Goal: Task Accomplishment & Management: Use online tool/utility

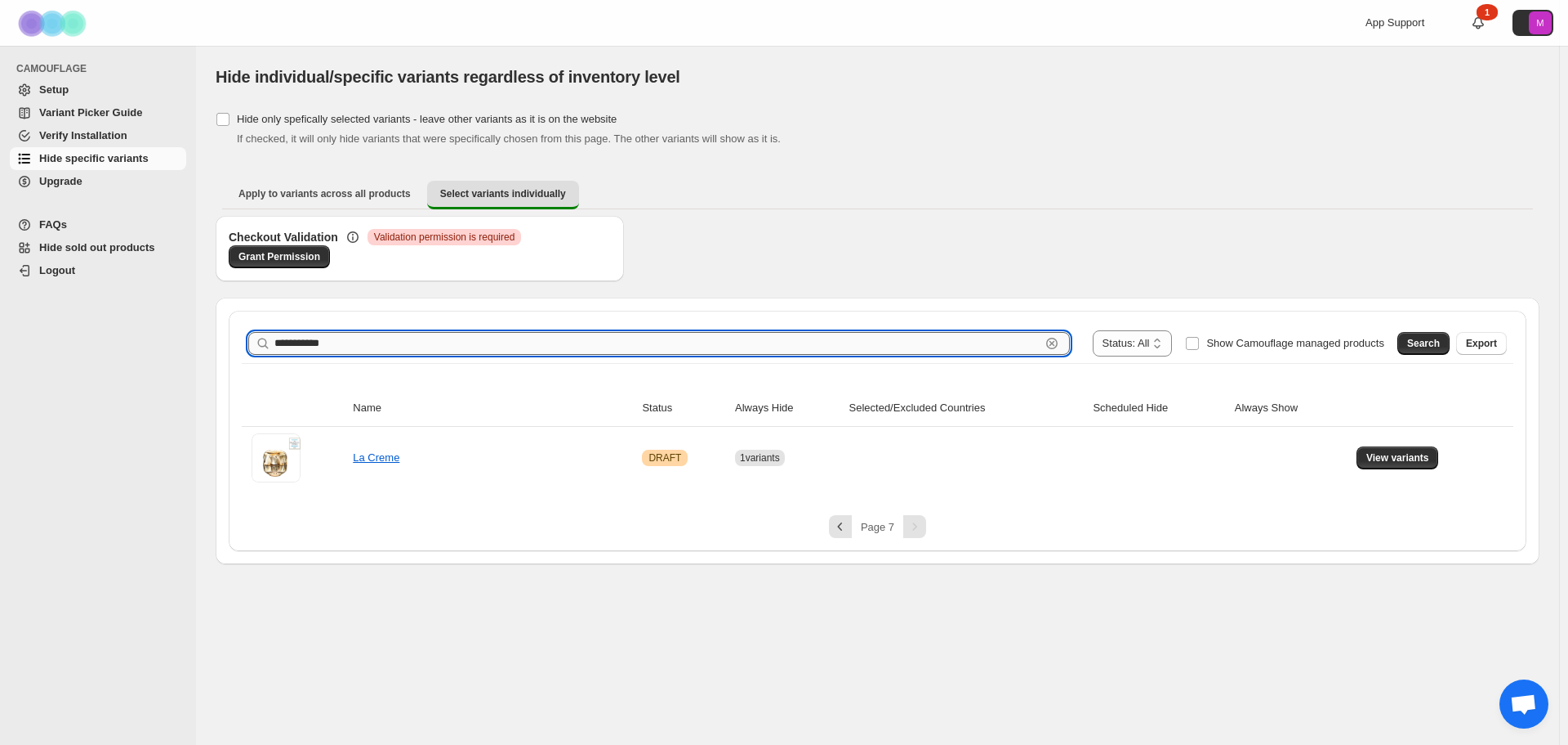
click at [679, 339] on input "**********" at bounding box center [657, 343] width 766 height 23
drag, startPoint x: 679, startPoint y: 339, endPoint x: 650, endPoint y: 344, distance: 29.4
click at [650, 344] on input "**********" at bounding box center [657, 343] width 766 height 23
paste input "text"
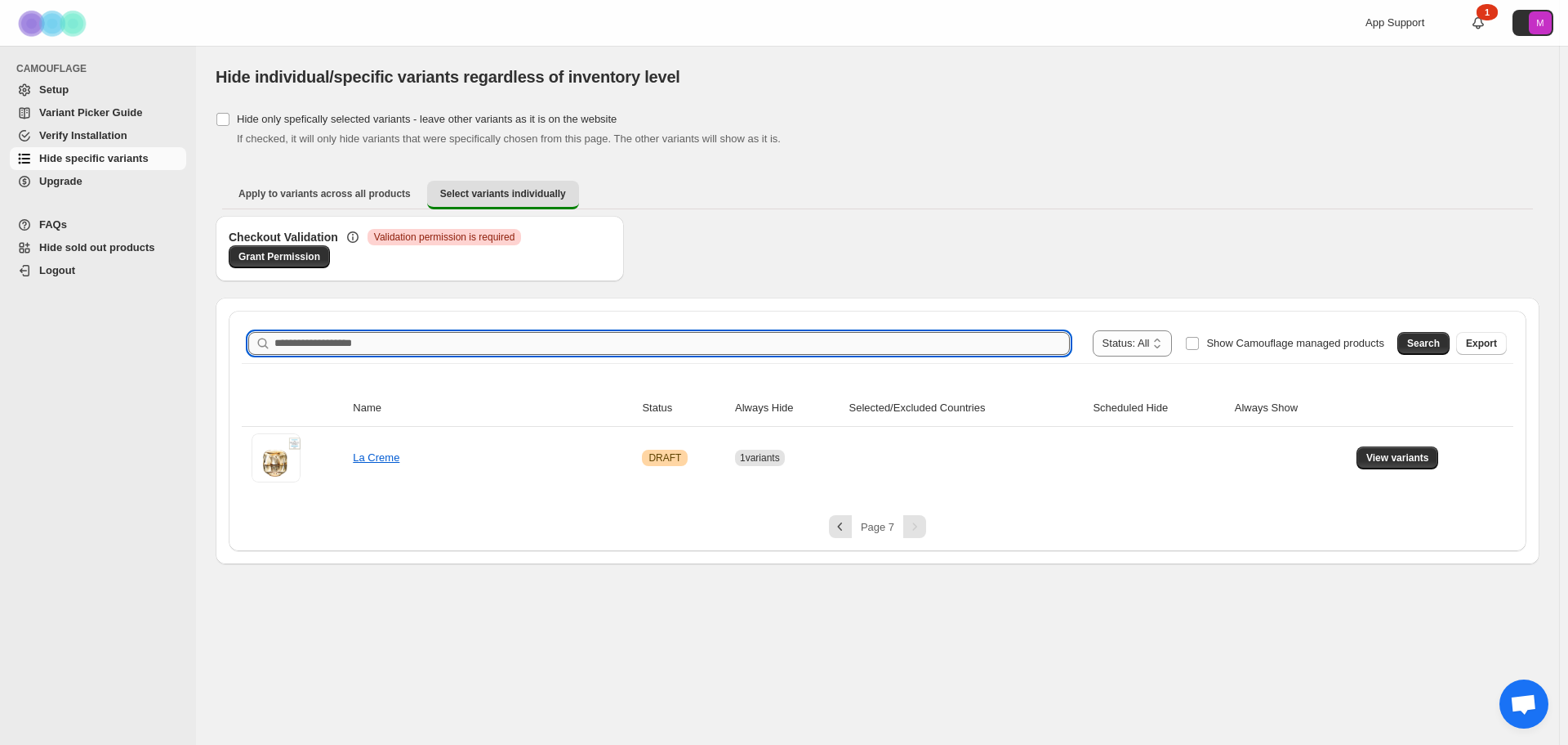
click at [1029, 343] on input "Search product name" at bounding box center [672, 343] width 795 height 23
paste input "text"
click at [881, 341] on input "Search product name" at bounding box center [672, 343] width 795 height 23
paste input "**********"
type input "**********"
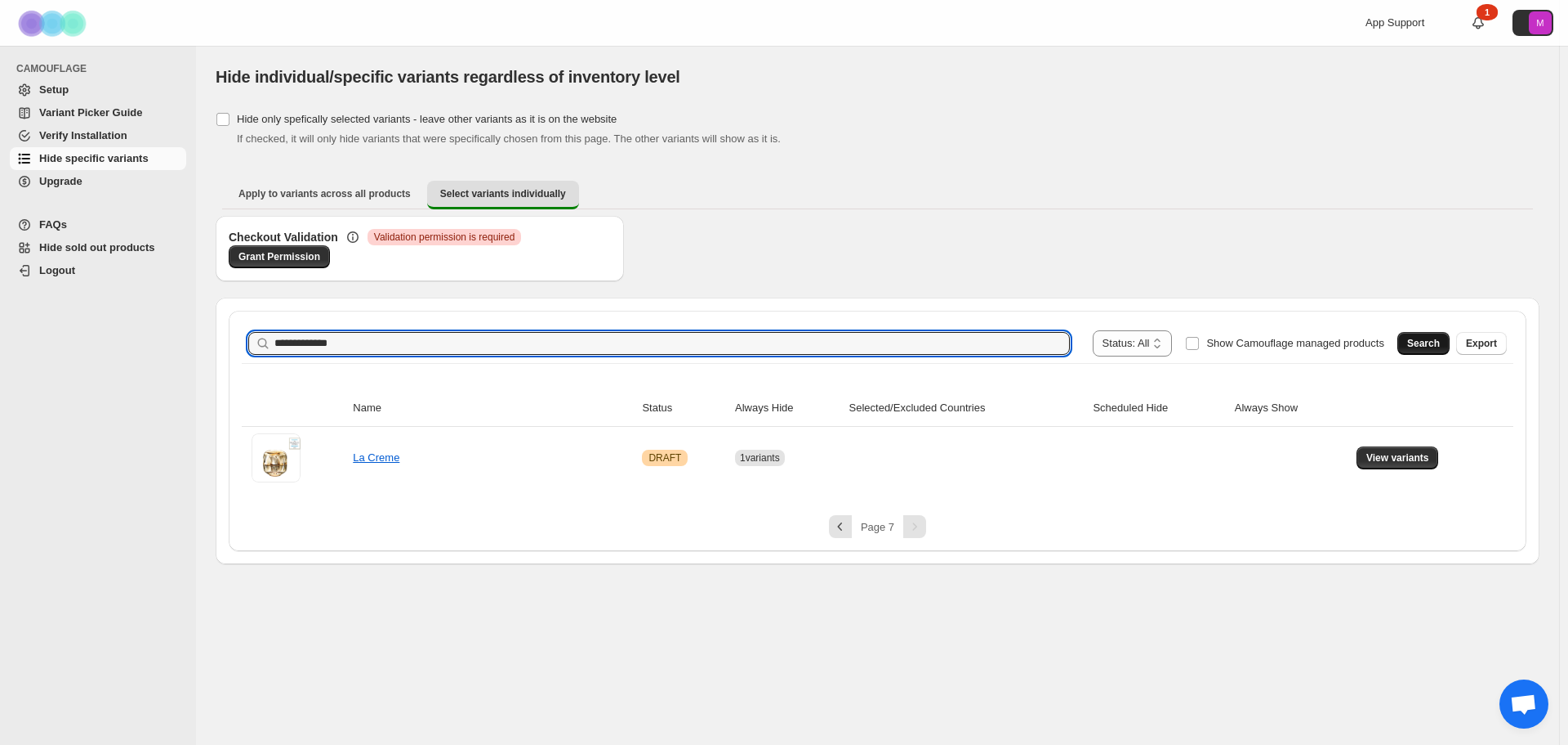
click at [1426, 343] on span "Search" at bounding box center [1423, 343] width 33 height 13
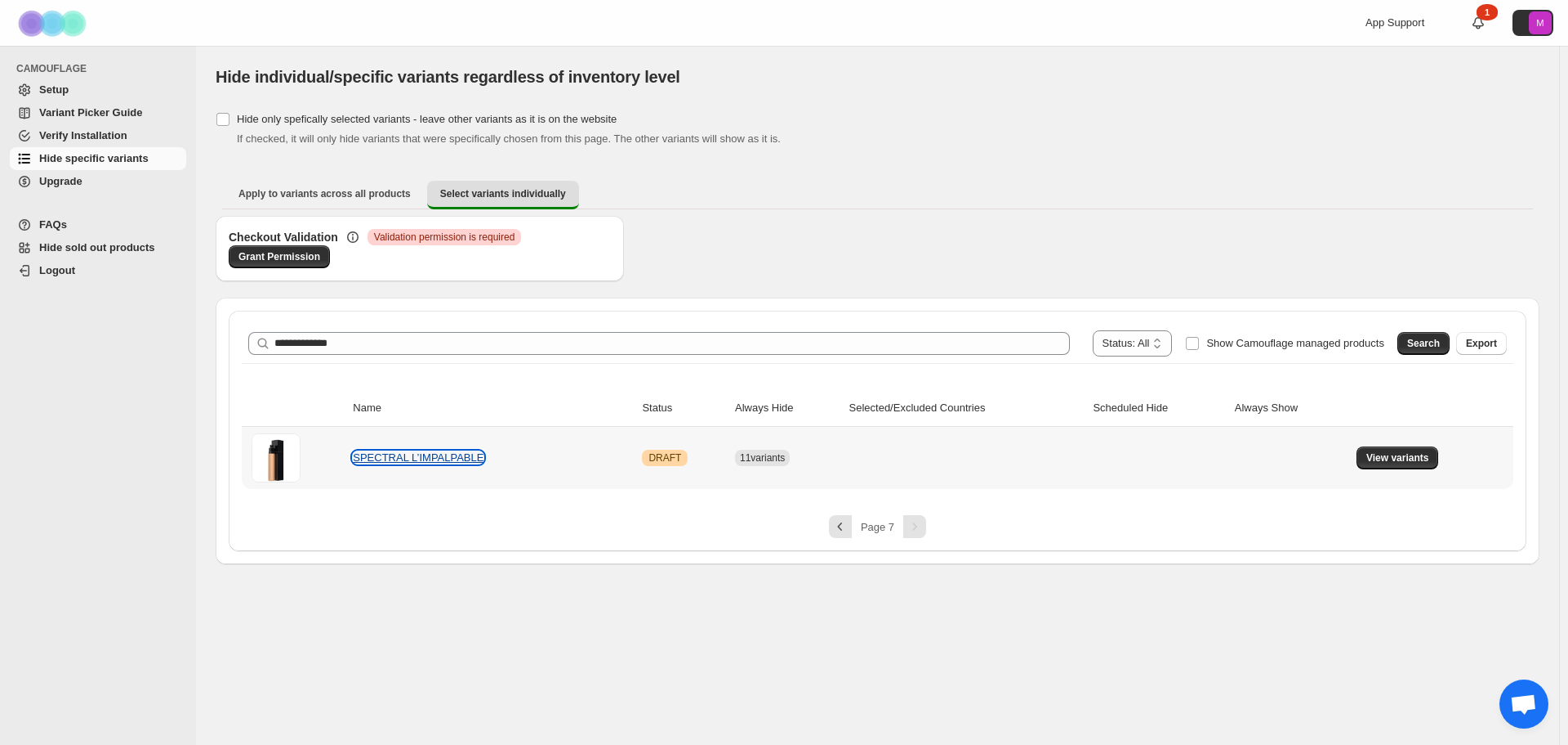
click at [458, 452] on link "SPECTRAL L’IMPALPABLE" at bounding box center [417, 457] width 131 height 12
click at [1405, 452] on button "View variants" at bounding box center [1398, 457] width 83 height 23
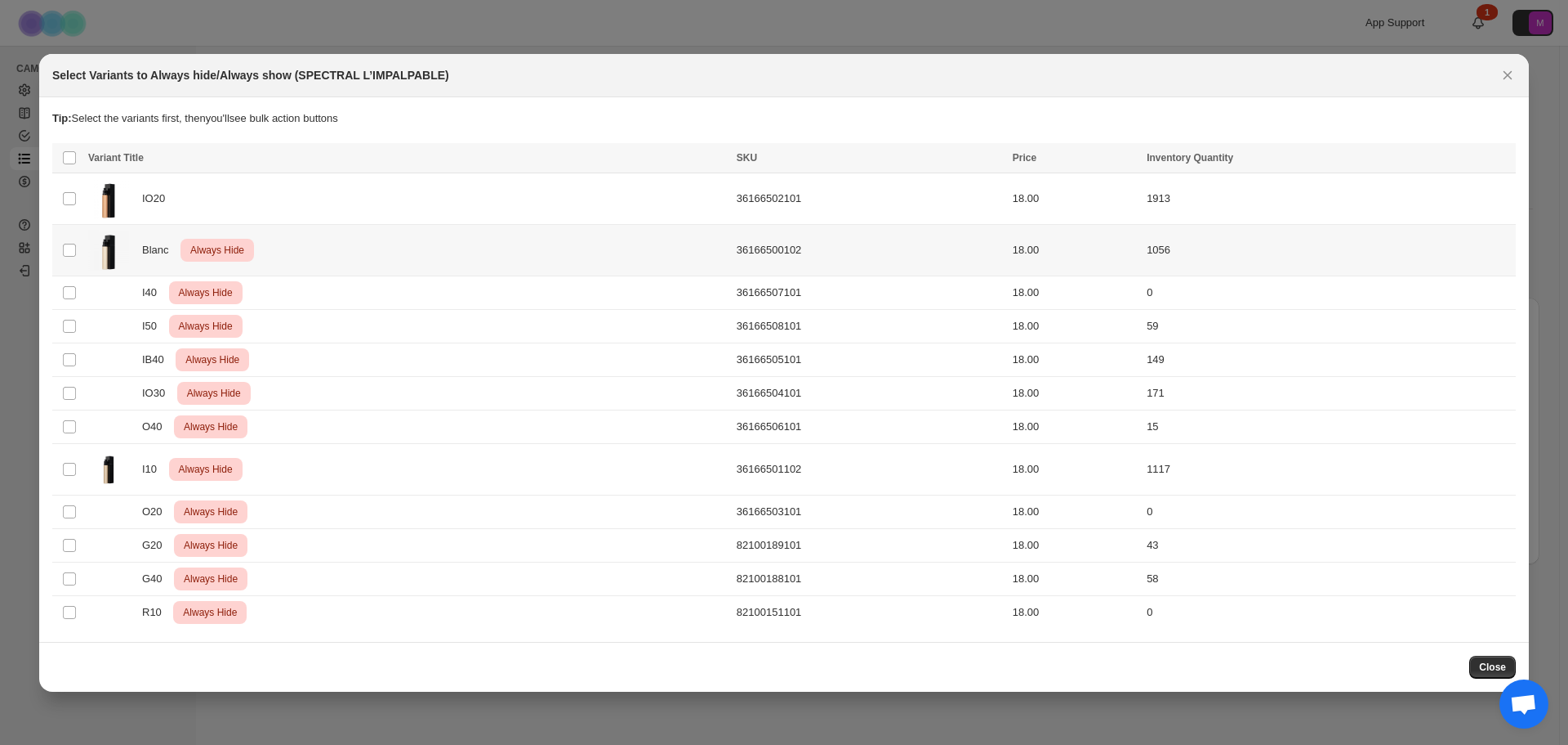
click at [294, 239] on div "Blanc Critical Always Hide" at bounding box center [407, 249] width 638 height 40
click at [1233, 158] on span "Always show" at bounding box center [1224, 159] width 61 height 13
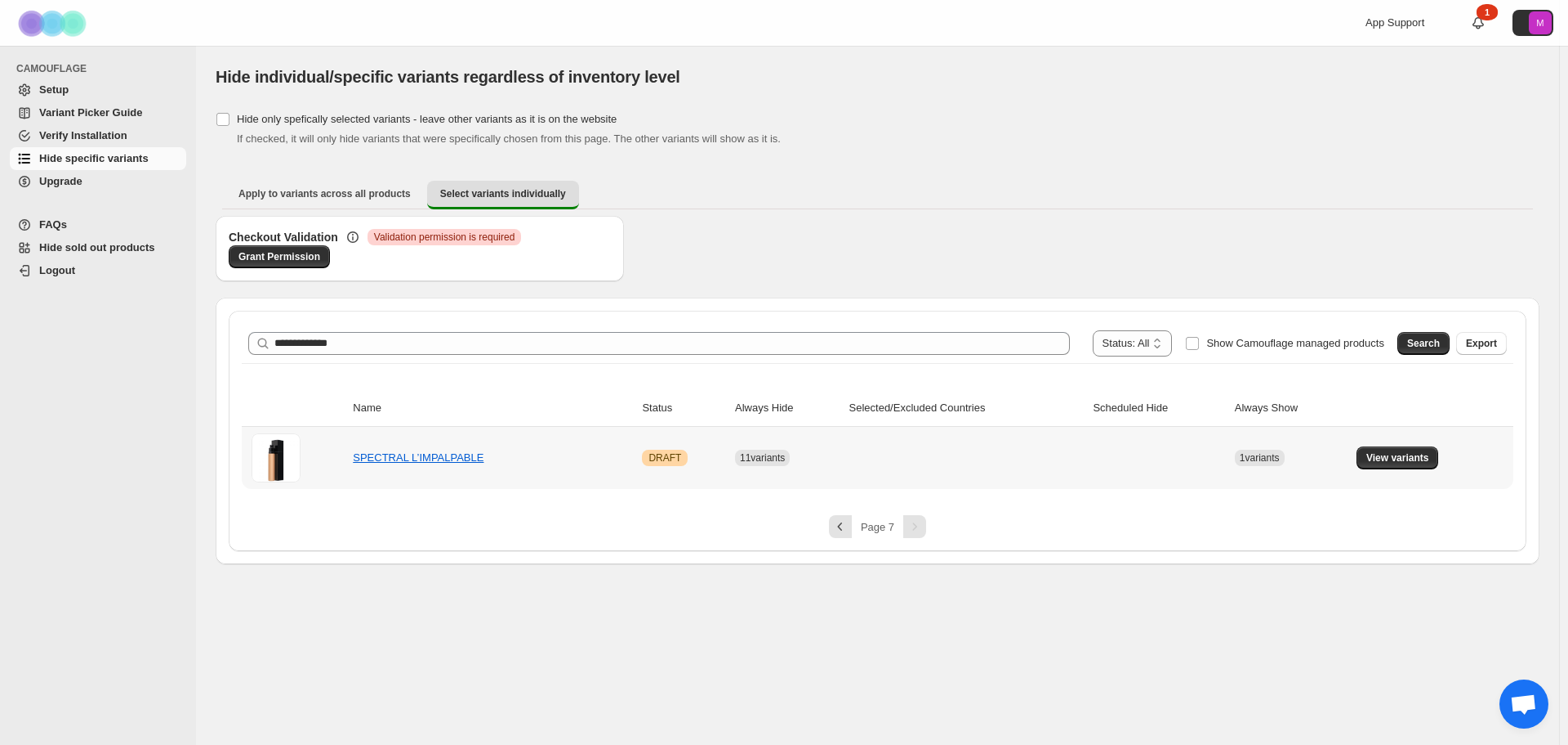
click at [1040, 453] on td at bounding box center [966, 458] width 244 height 62
click at [1420, 455] on span "View variants" at bounding box center [1398, 458] width 63 height 13
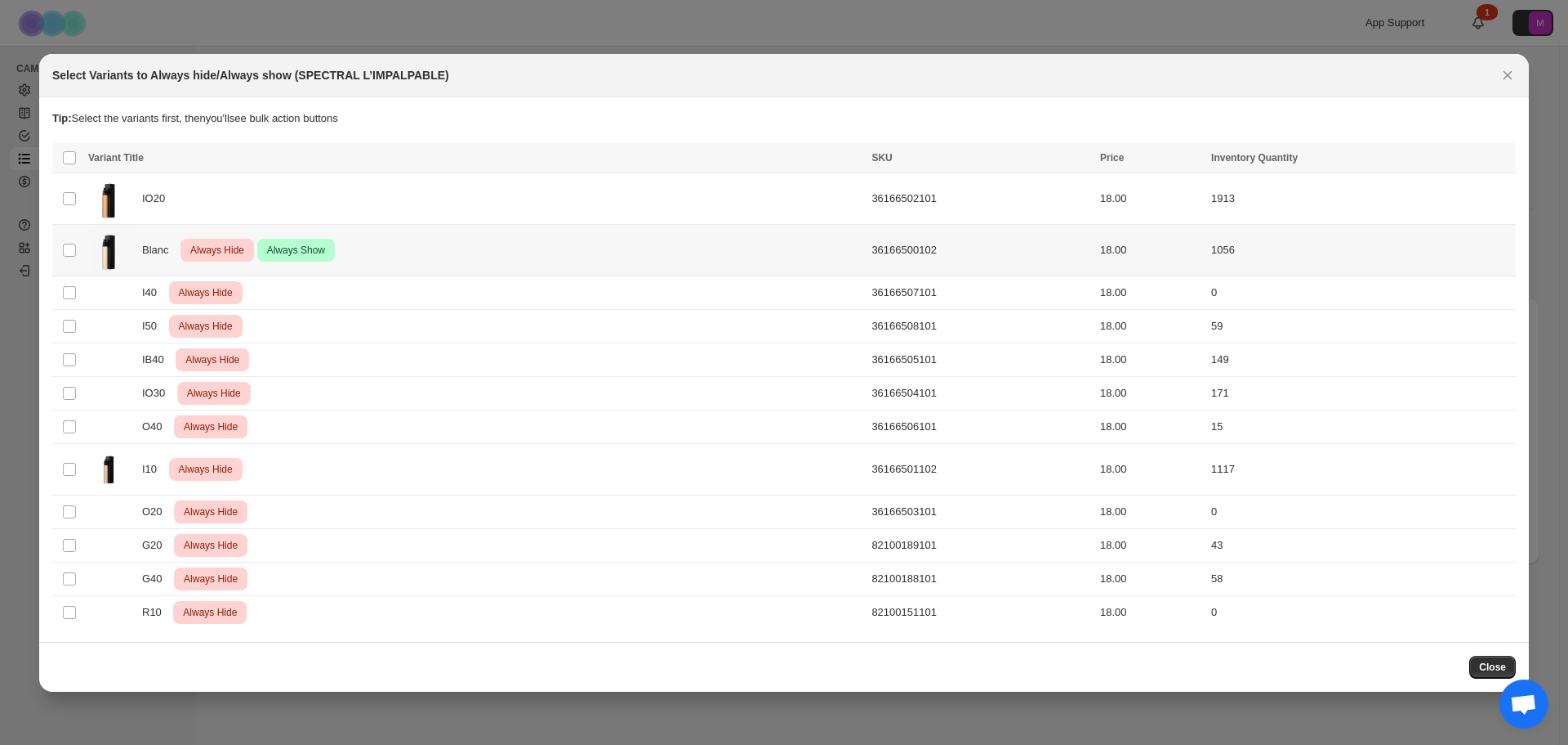
click at [234, 249] on span "Always Hide" at bounding box center [217, 249] width 60 height 20
click at [1175, 152] on span "Always hide" at bounding box center [1150, 159] width 56 height 13
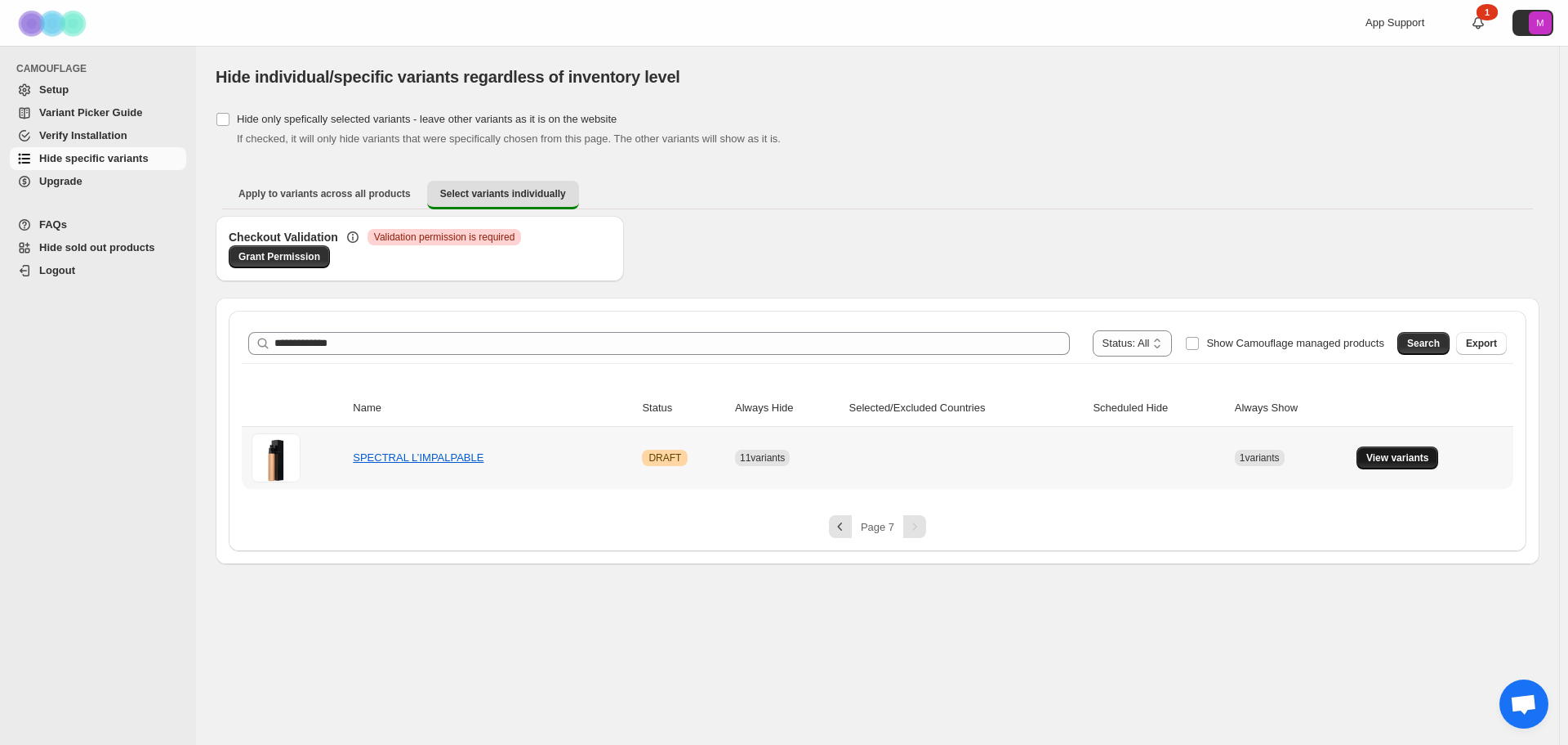
click at [1379, 462] on span "View variants" at bounding box center [1398, 458] width 63 height 13
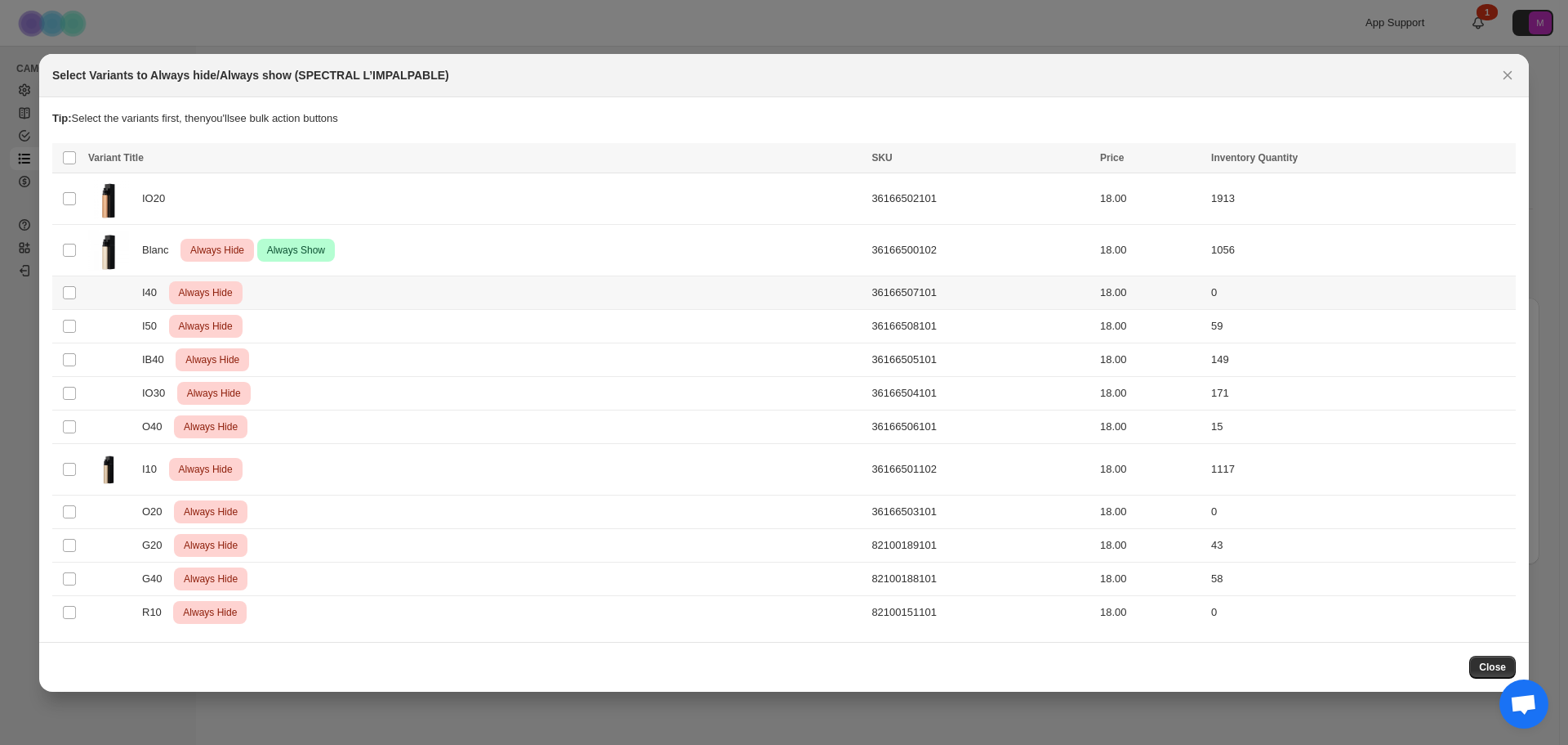
click at [610, 268] on div "Blanc Critical Always Hide Success Always Show" at bounding box center [475, 249] width 774 height 40
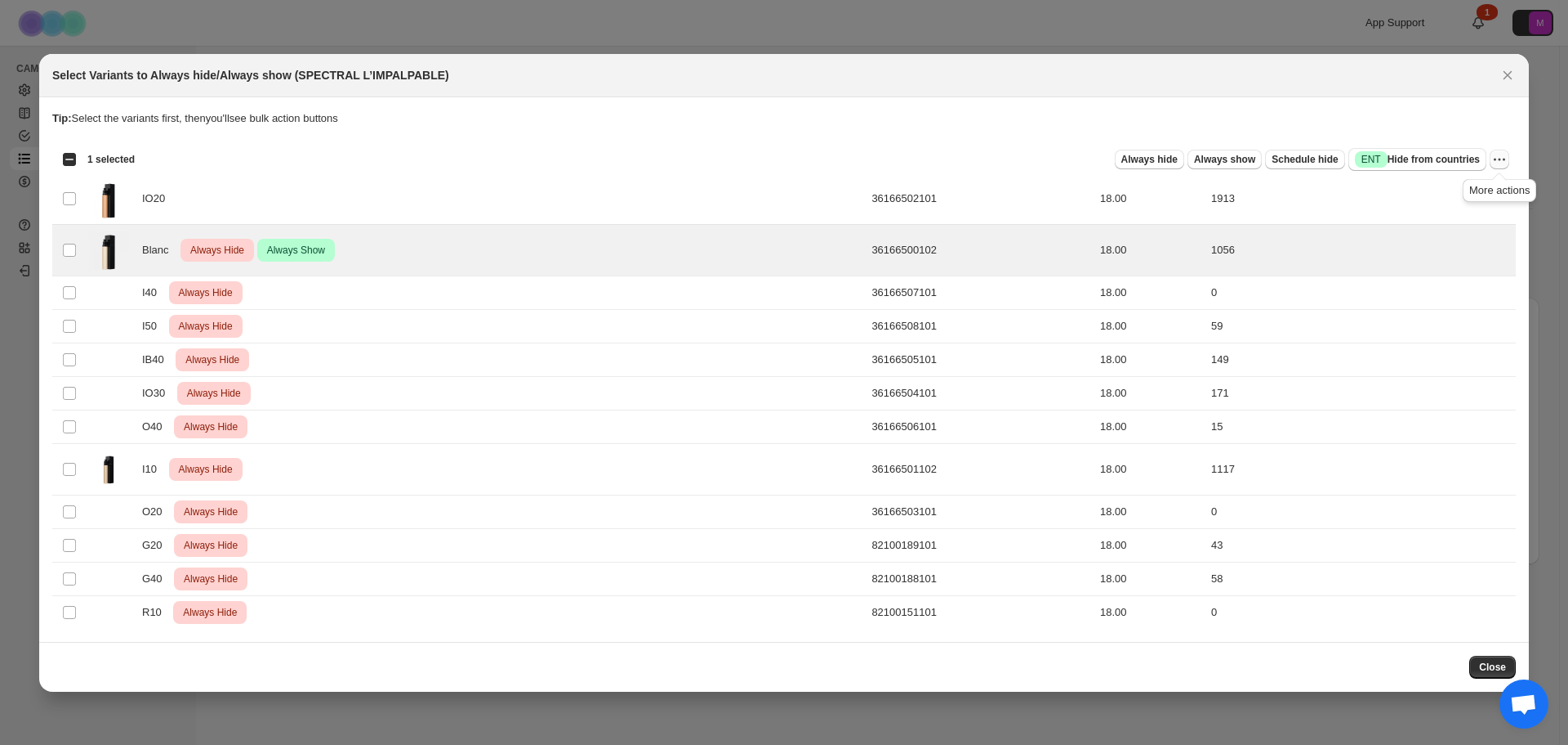
click at [1497, 162] on icon "More actions" at bounding box center [1499, 159] width 16 height 16
click at [1483, 214] on span "Undo always show" at bounding box center [1440, 218] width 118 height 16
click at [1497, 163] on icon "More actions" at bounding box center [1499, 159] width 16 height 16
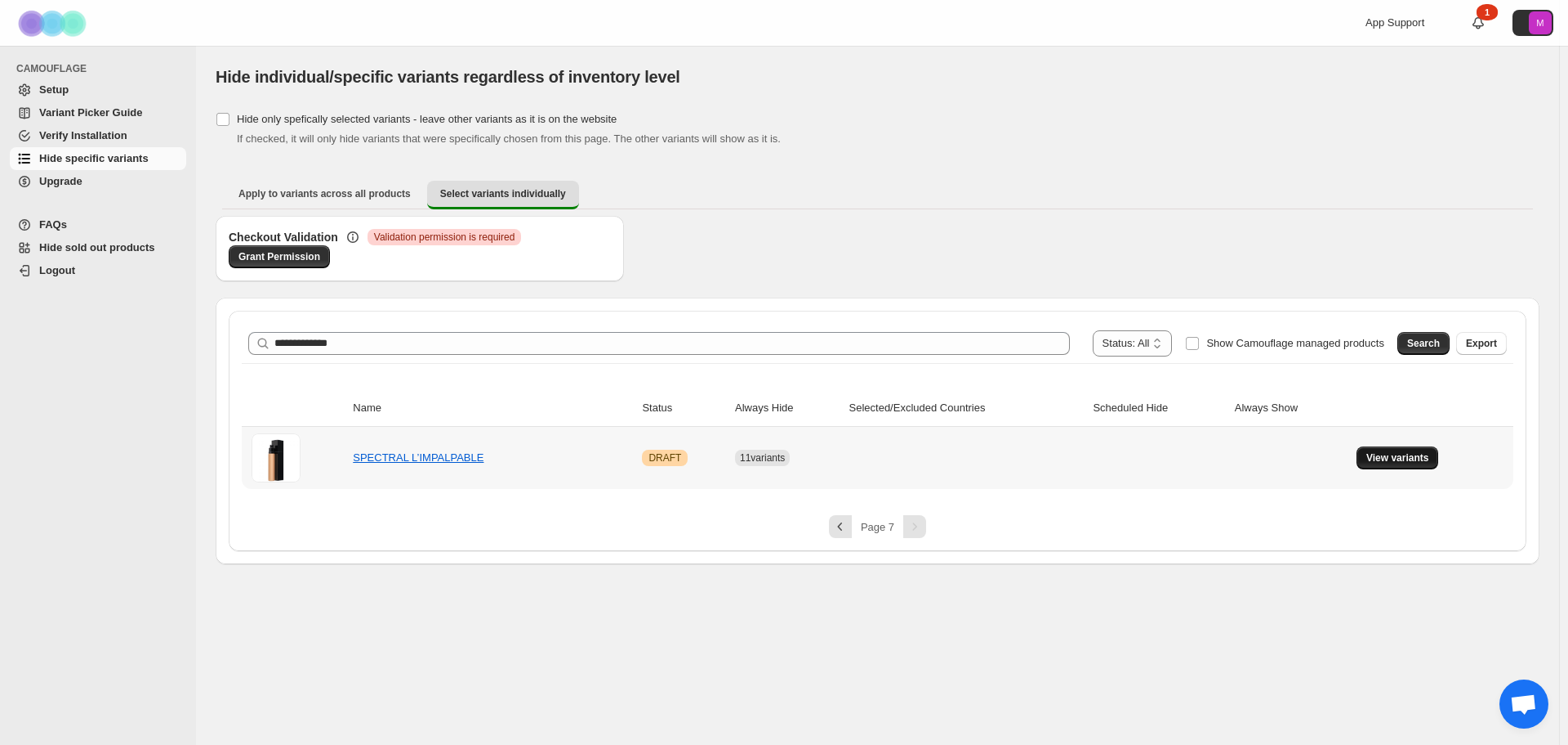
click at [1397, 462] on span "View variants" at bounding box center [1398, 458] width 63 height 13
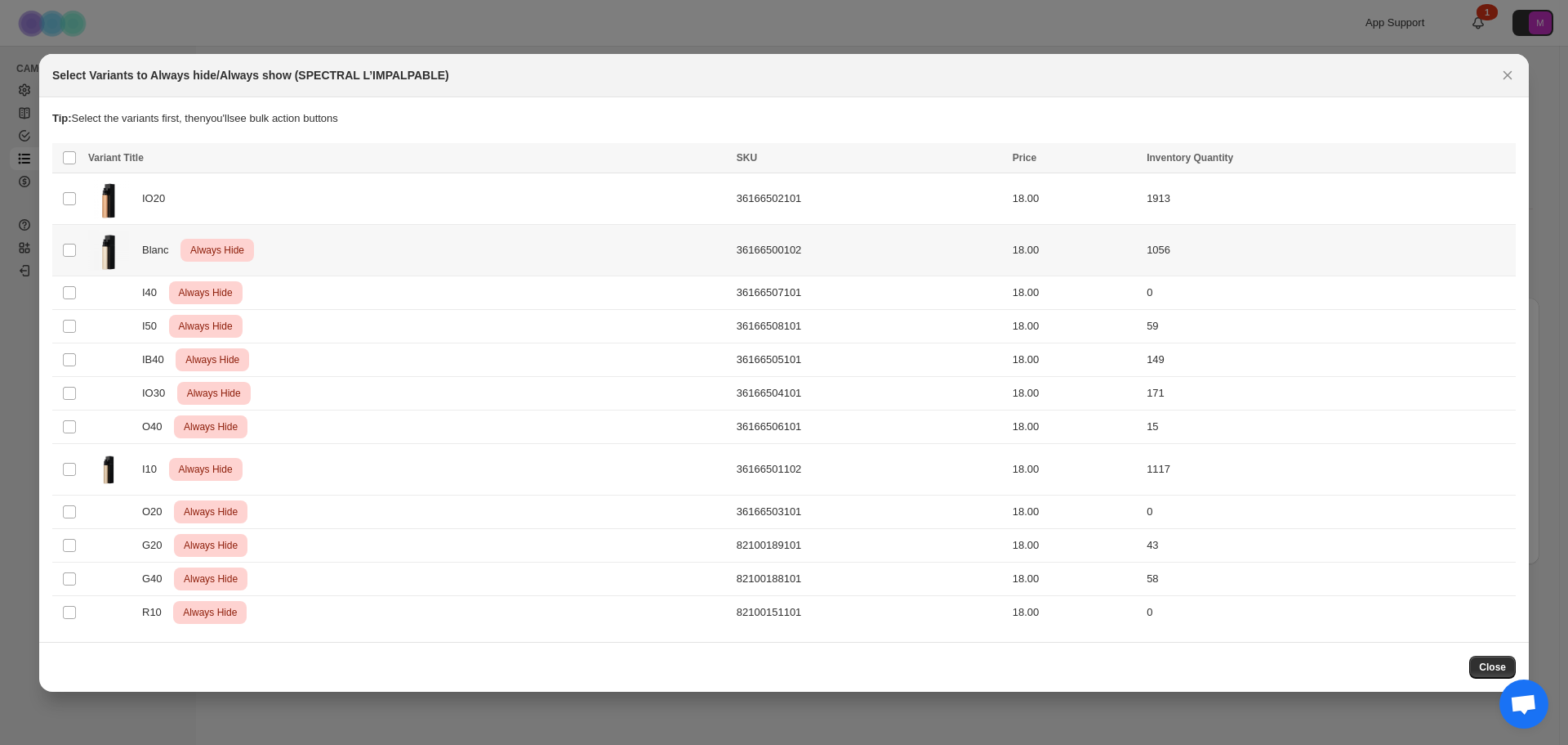
click at [1378, 230] on td "1056" at bounding box center [1329, 249] width 374 height 52
click at [1499, 150] on button "More actions" at bounding box center [1499, 159] width 20 height 20
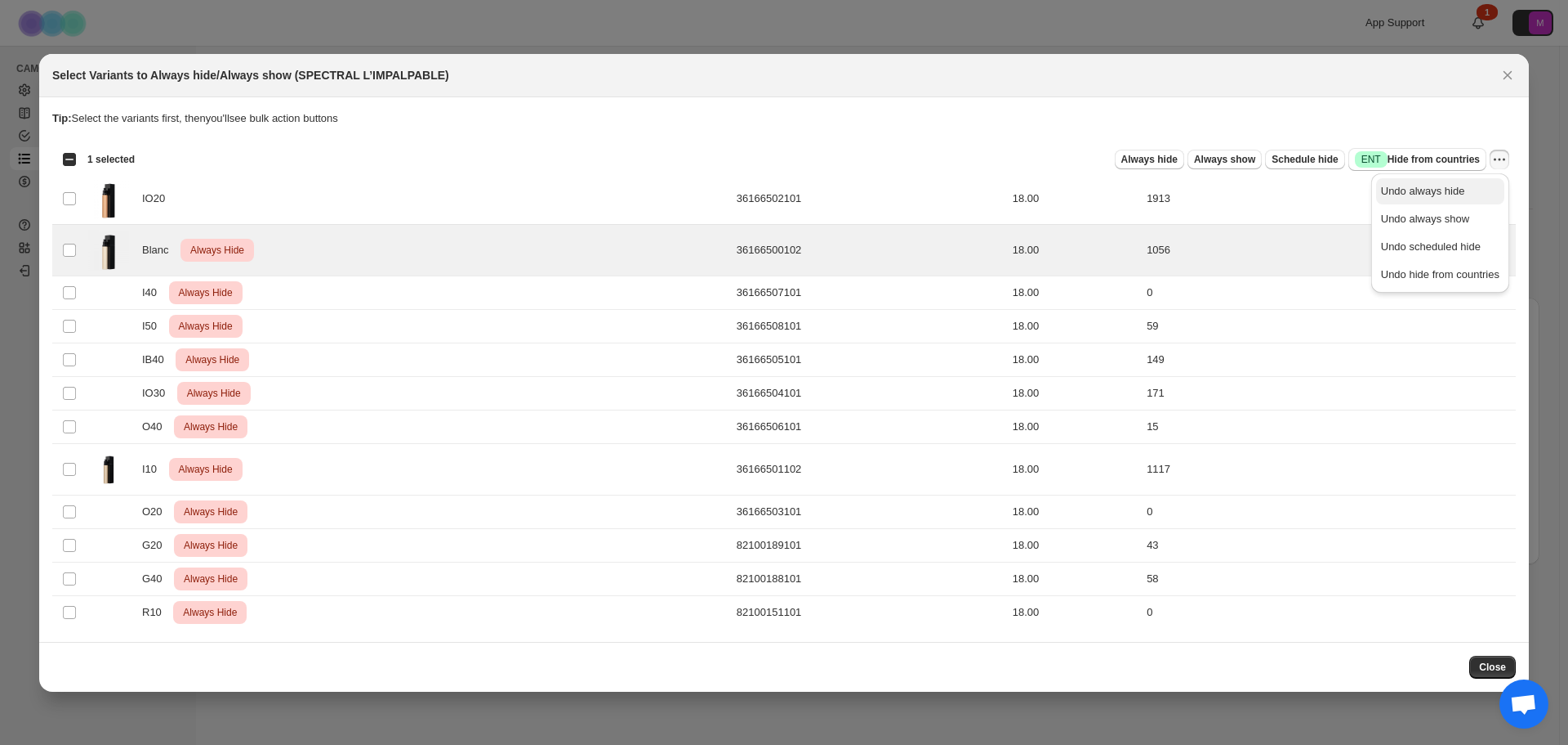
click at [1471, 191] on span "Undo always hide" at bounding box center [1440, 191] width 118 height 16
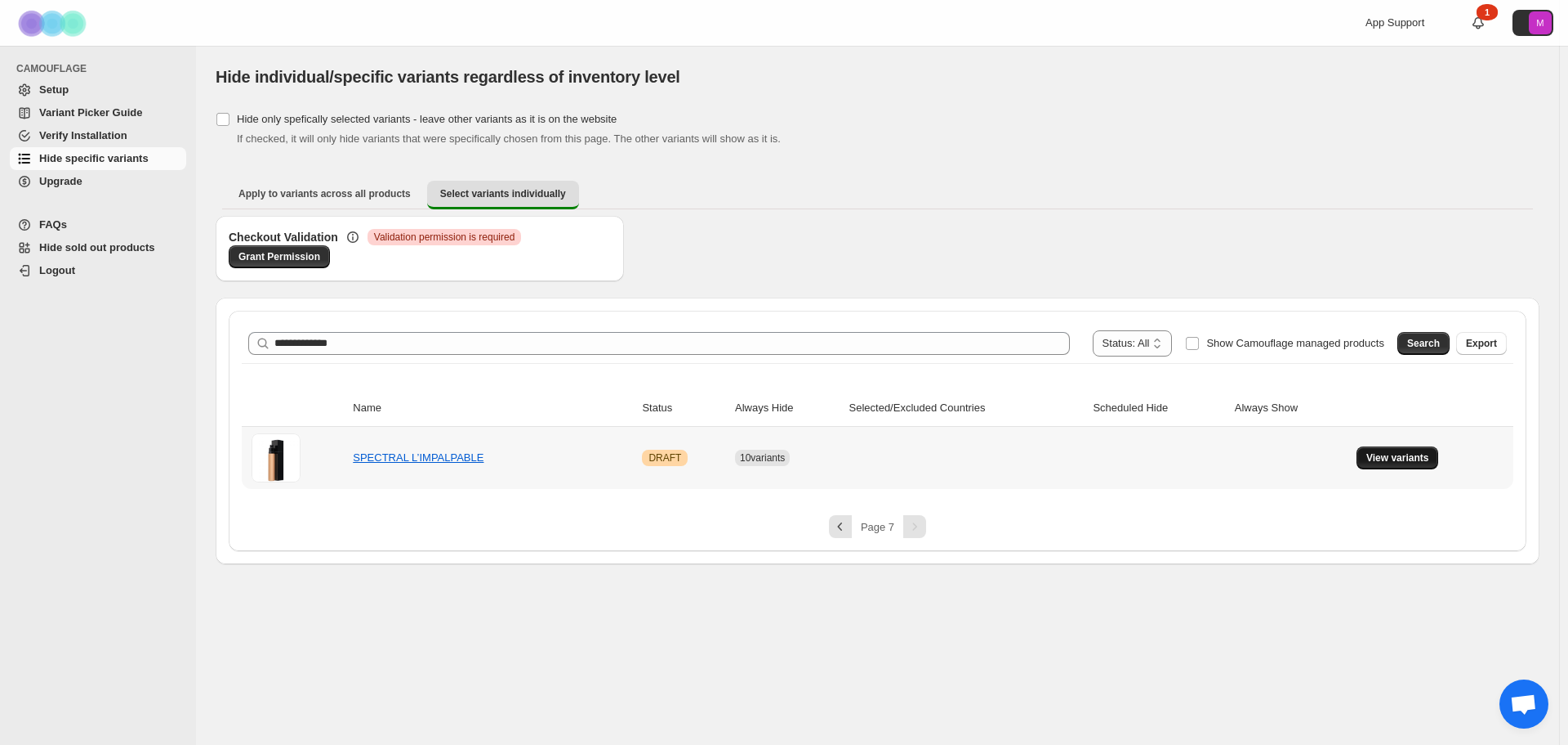
click at [1385, 462] on span "View variants" at bounding box center [1398, 458] width 63 height 13
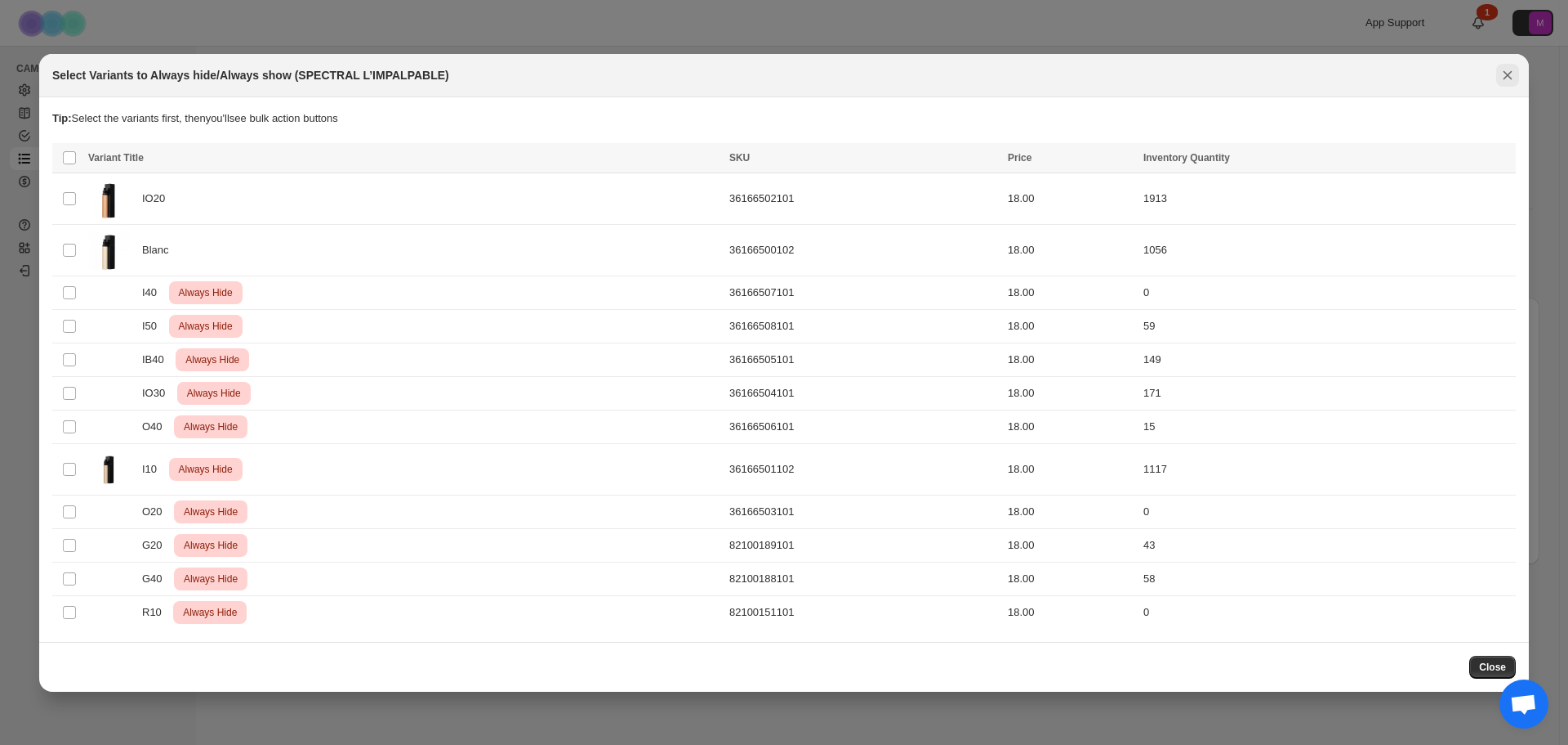
click at [1504, 78] on icon "Close" at bounding box center [1507, 74] width 16 height 16
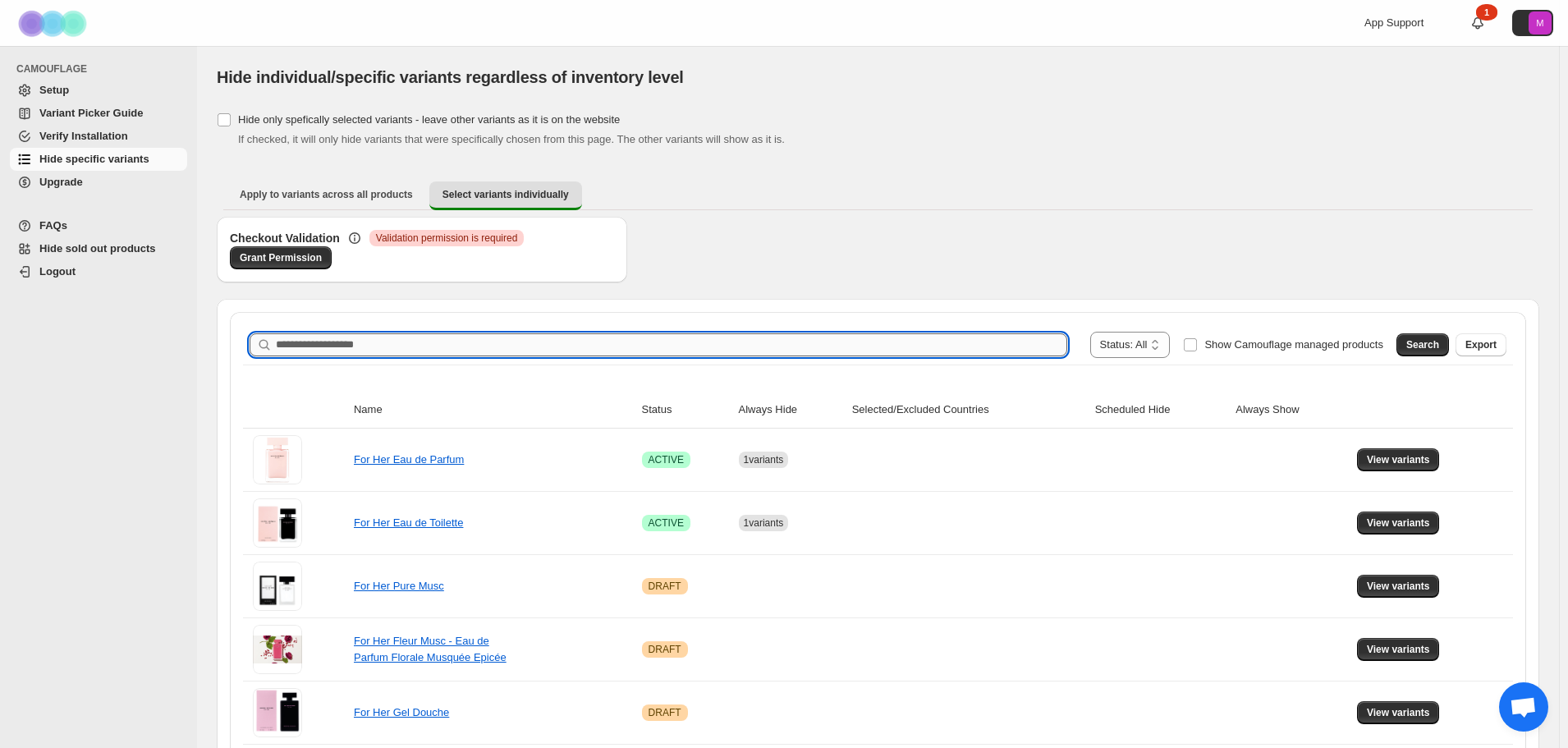
click at [876, 348] on input "Search product name" at bounding box center [672, 345] width 792 height 23
paste input "**********"
type input "**********"
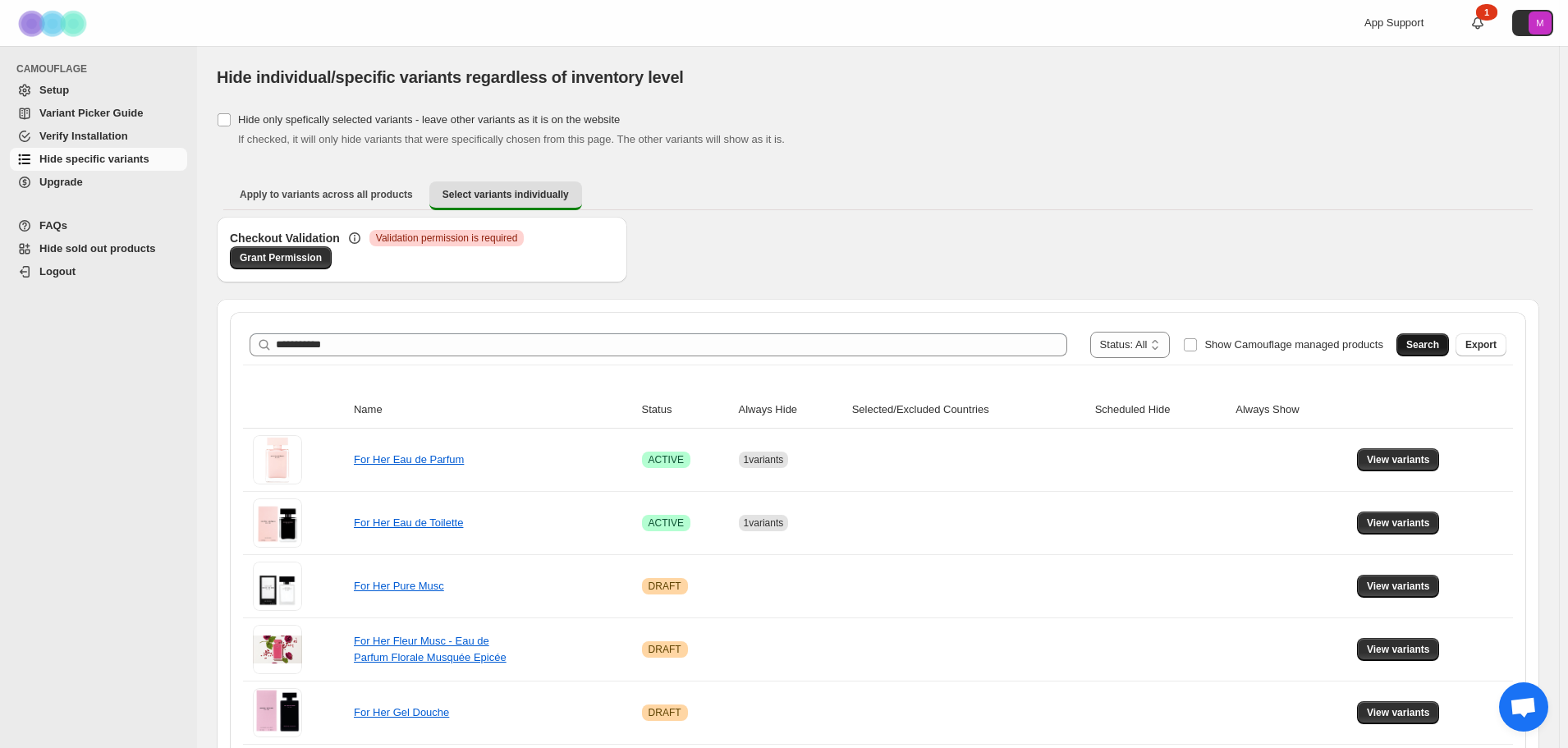
click at [1439, 345] on span "Search" at bounding box center [1422, 345] width 33 height 13
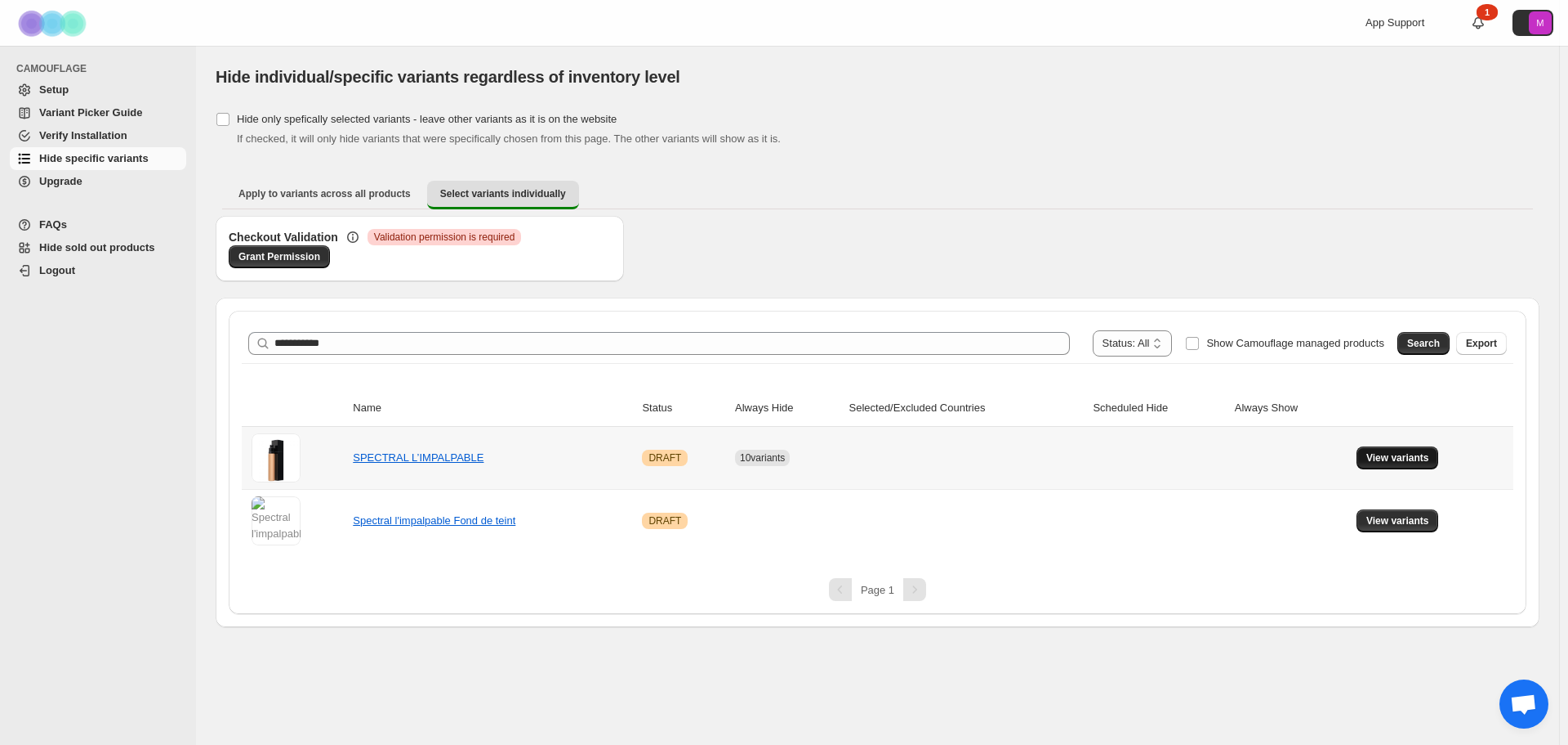
click at [1400, 458] on span "View variants" at bounding box center [1398, 458] width 63 height 13
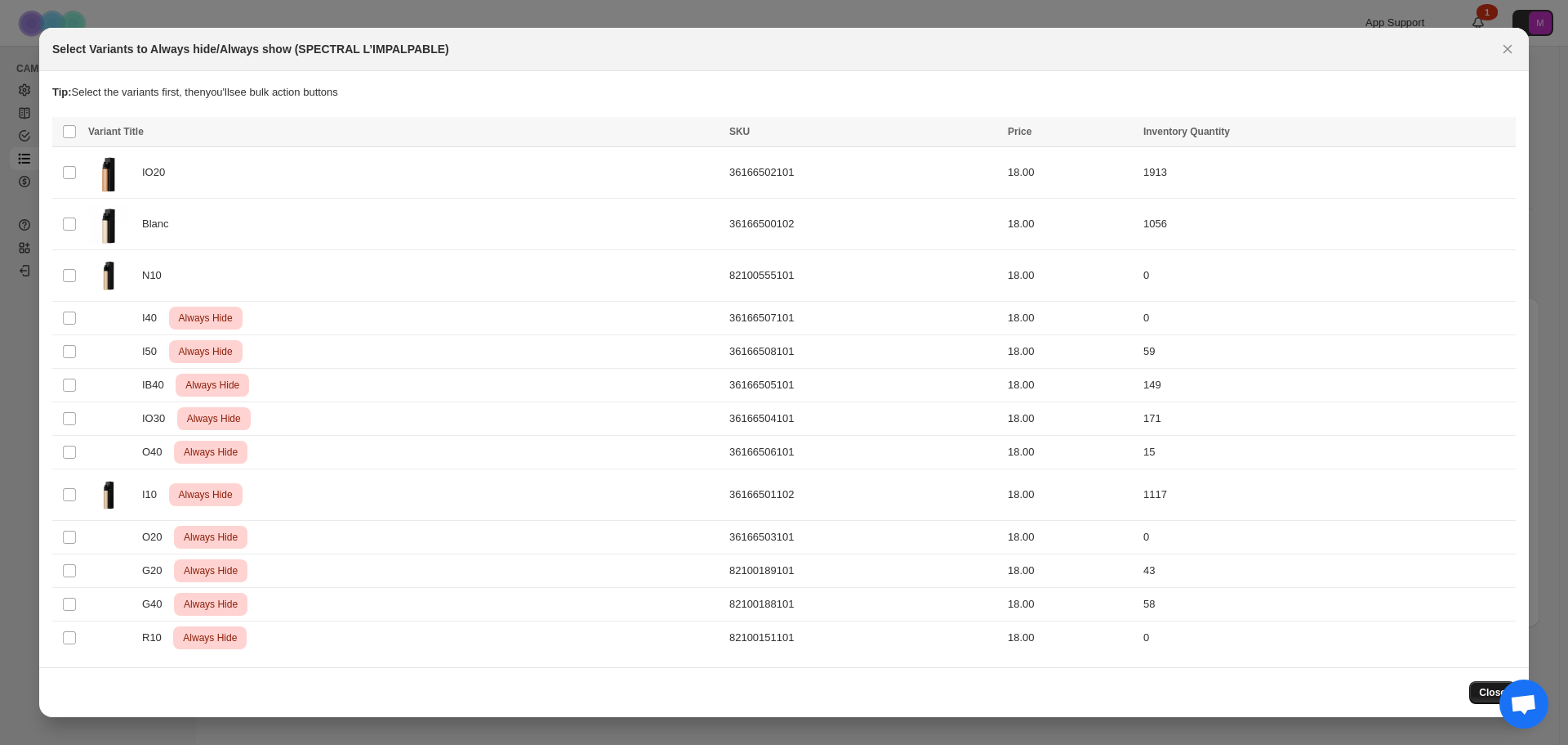
click at [1480, 682] on button "Close" at bounding box center [1493, 692] width 47 height 23
